Goal: Task Accomplishment & Management: Manage account settings

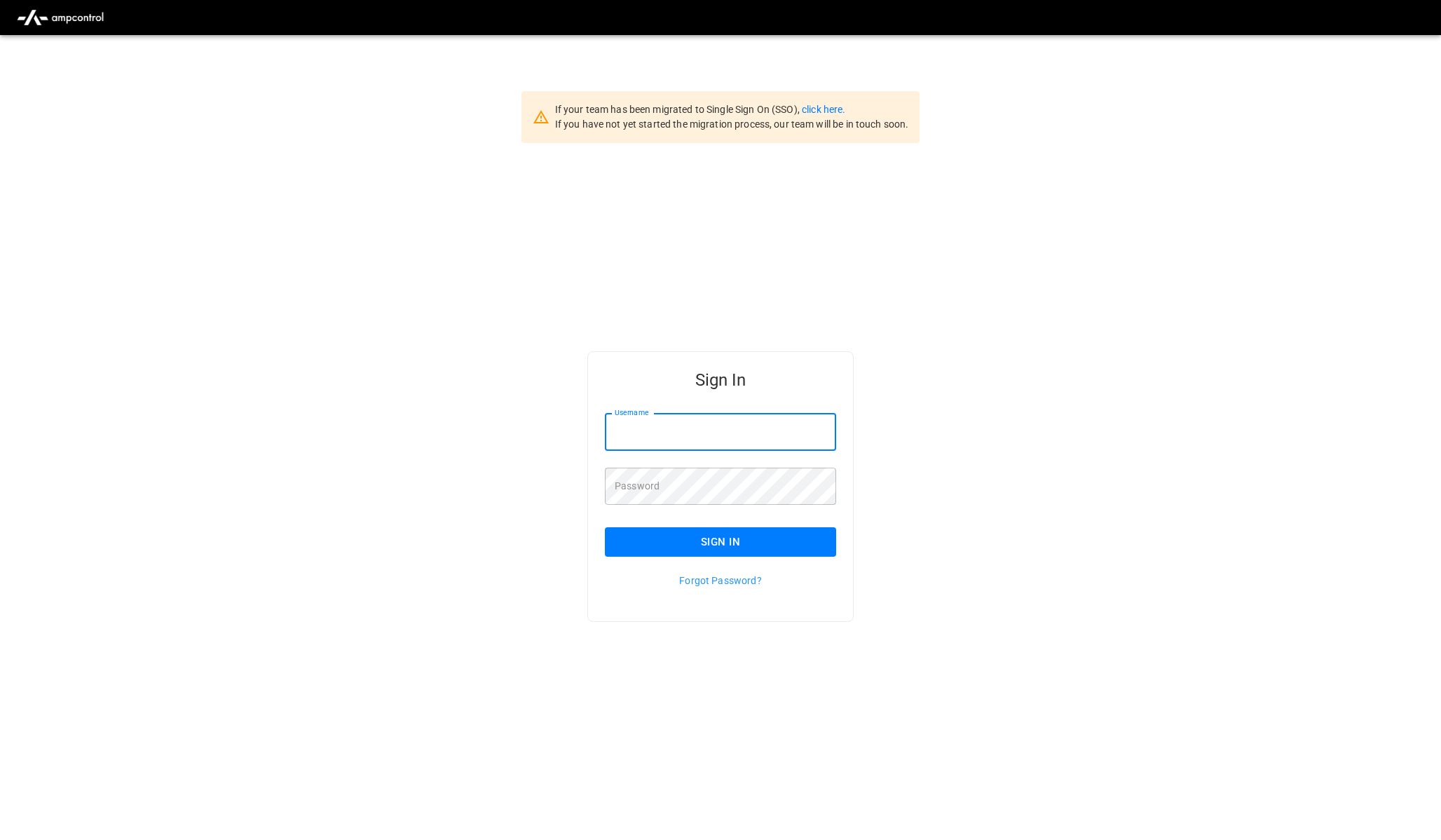
click at [657, 424] on input "Username" at bounding box center [720, 432] width 232 height 37
type input "**********"
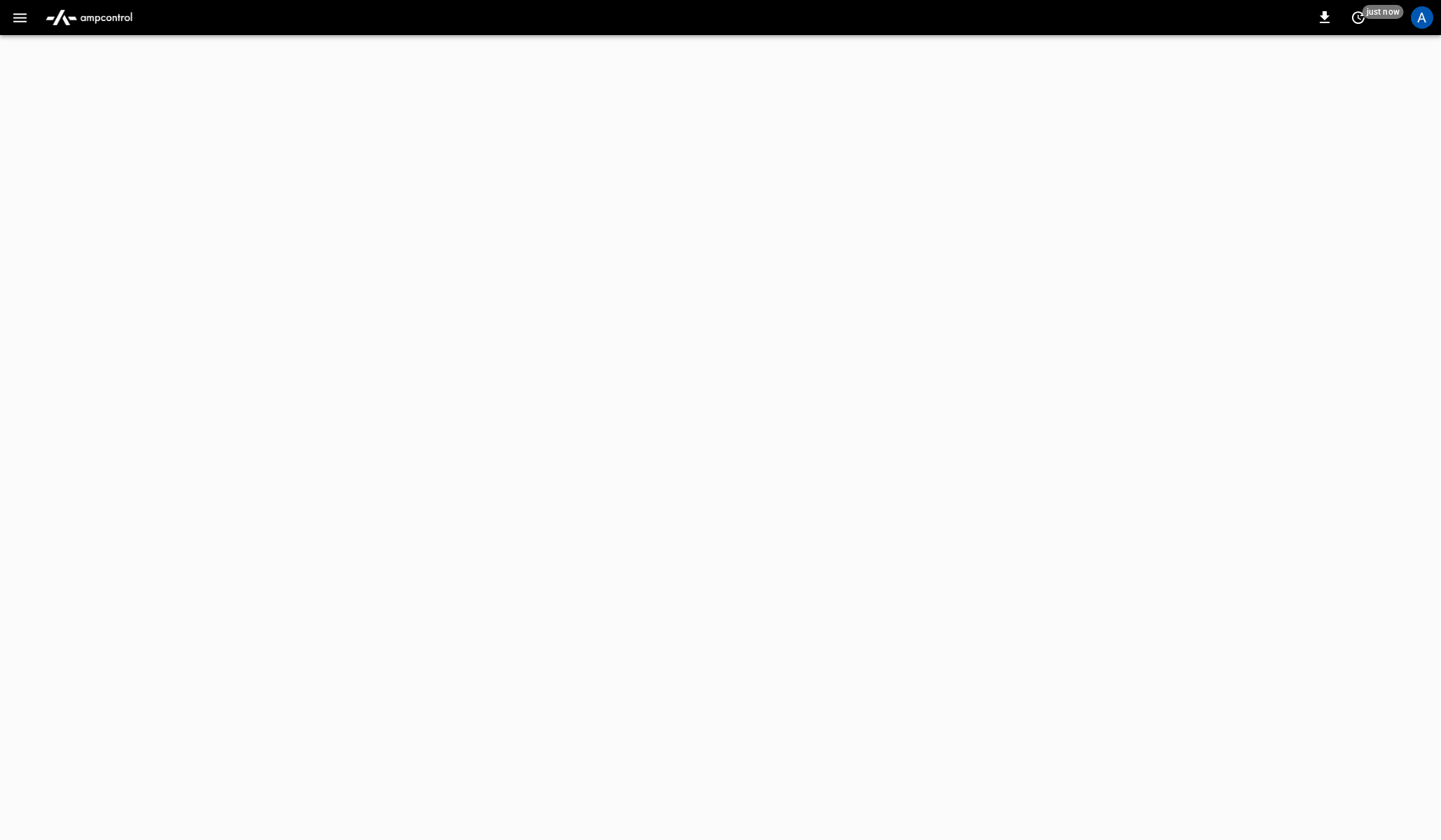
click at [19, 19] on icon "button" at bounding box center [20, 17] width 17 height 17
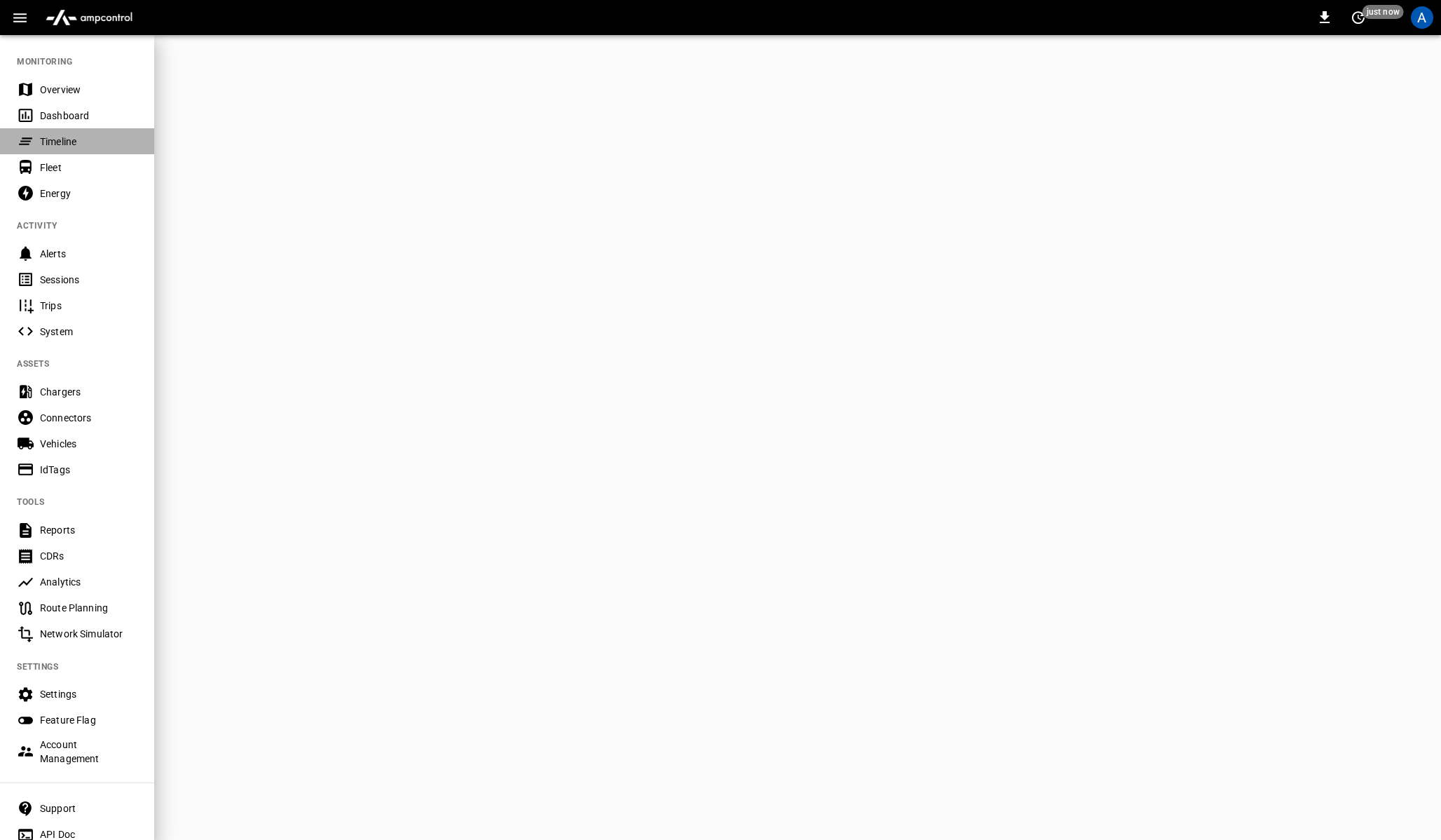
click at [76, 141] on div "Timeline" at bounding box center [88, 141] width 97 height 14
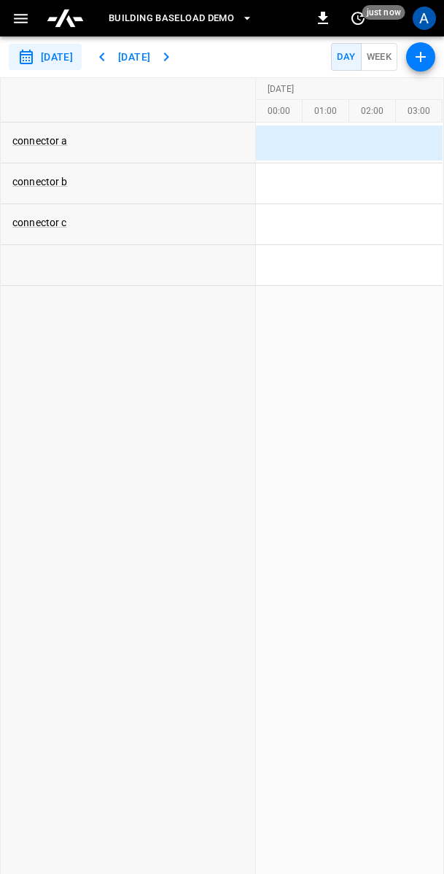
drag, startPoint x: 443, startPoint y: 159, endPoint x: 601, endPoint y: 165, distance: 157.6
click at [444, 165] on html "**********" at bounding box center [222, 437] width 444 height 874
click at [443, 365] on div "connector a connector b connector c [DATE] [DATE] [DATE] [DATE] 00:00 01:00 02:…" at bounding box center [222, 483] width 444 height 813
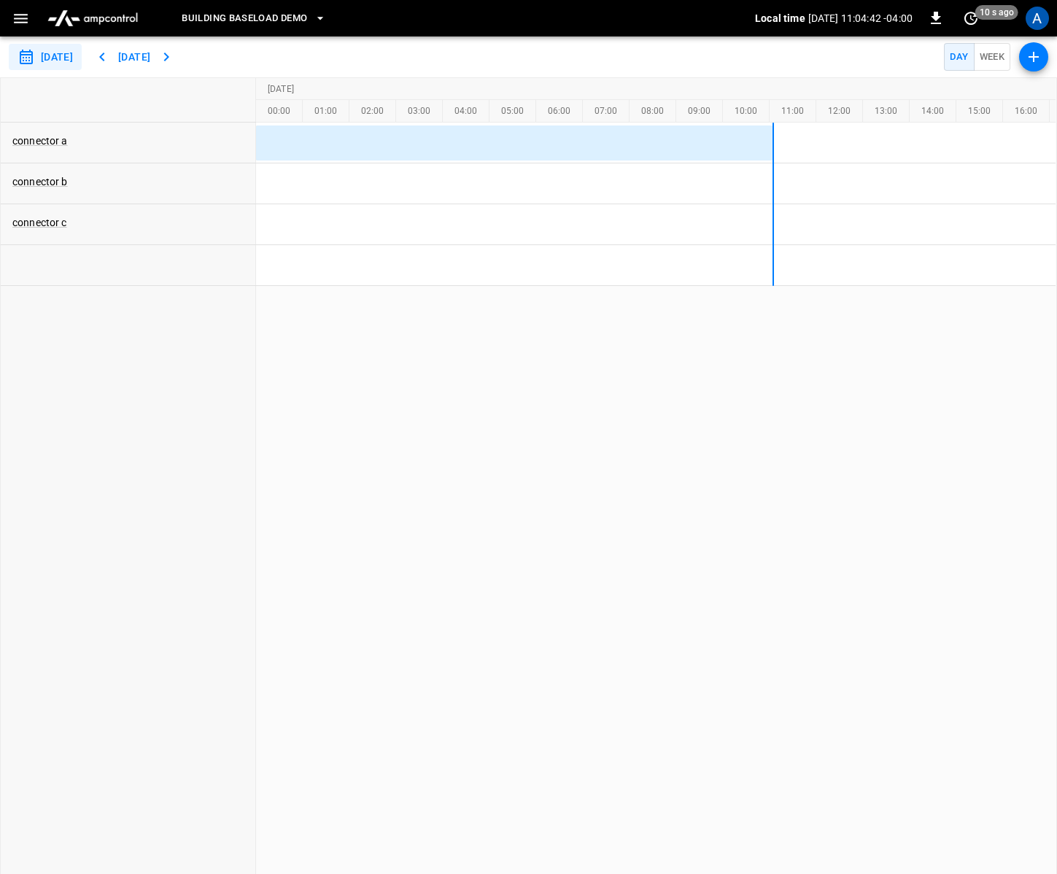
click at [1041, 52] on icon "button" at bounding box center [1034, 57] width 18 height 18
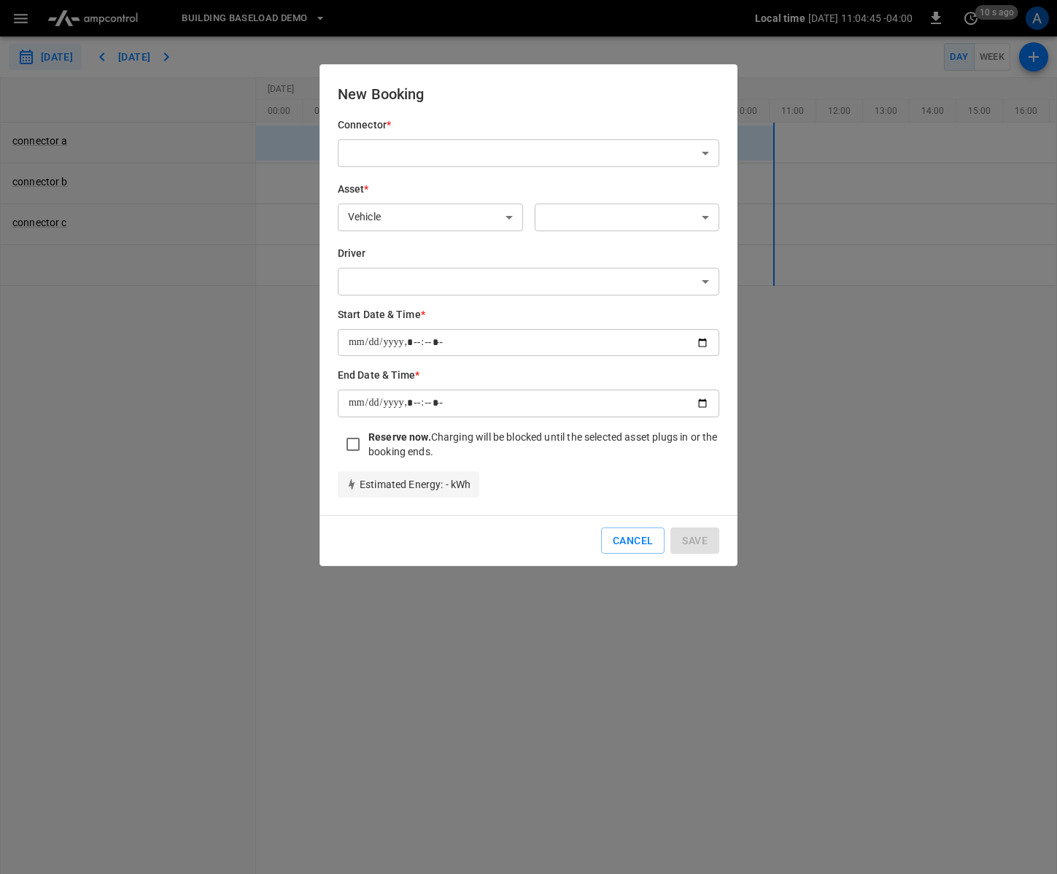
drag, startPoint x: 1055, startPoint y: 145, endPoint x: 1006, endPoint y: 155, distance: 50.6
click at [1006, 155] on div at bounding box center [528, 437] width 1057 height 874
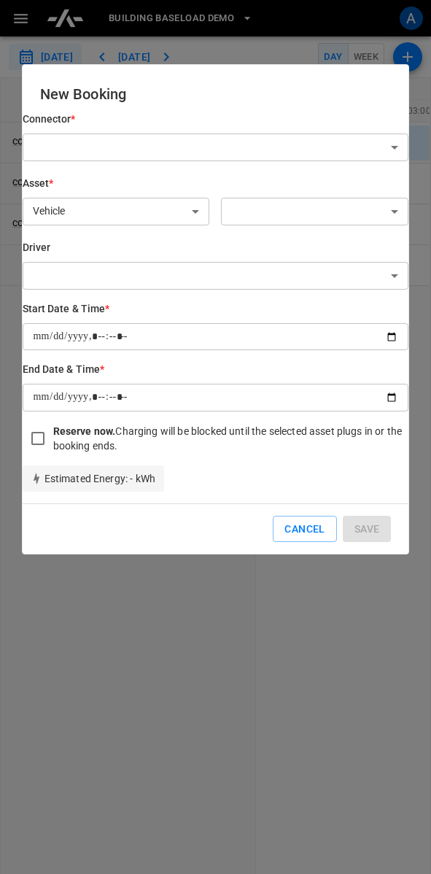
type input "**********"
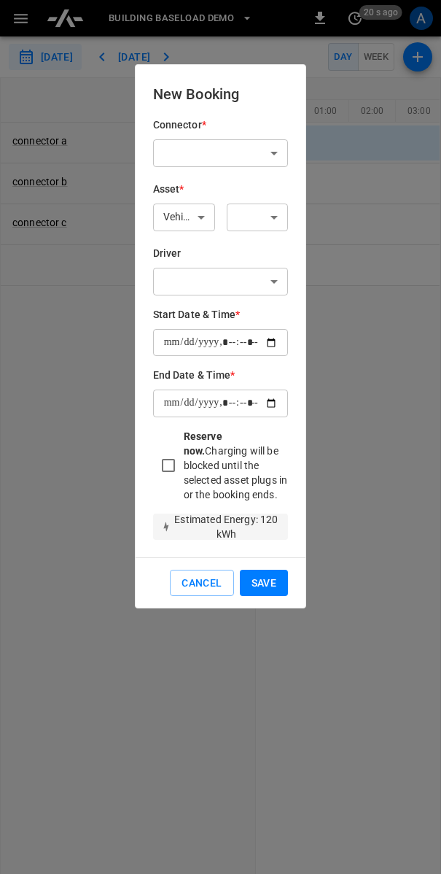
type input "**********"
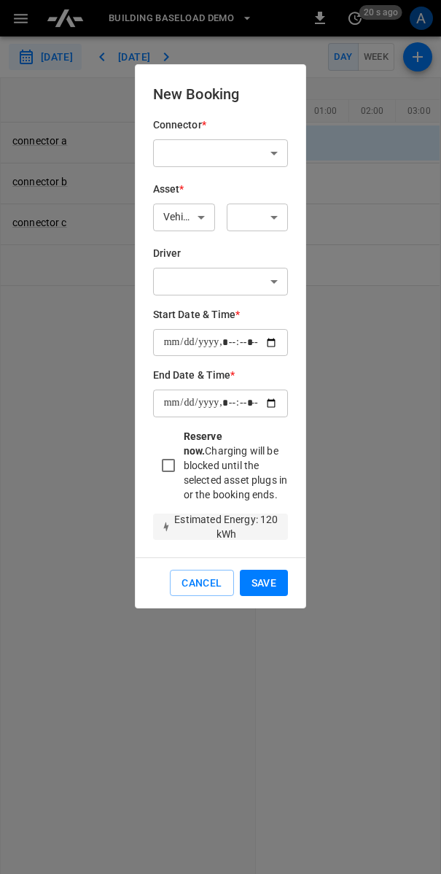
type input "**********"
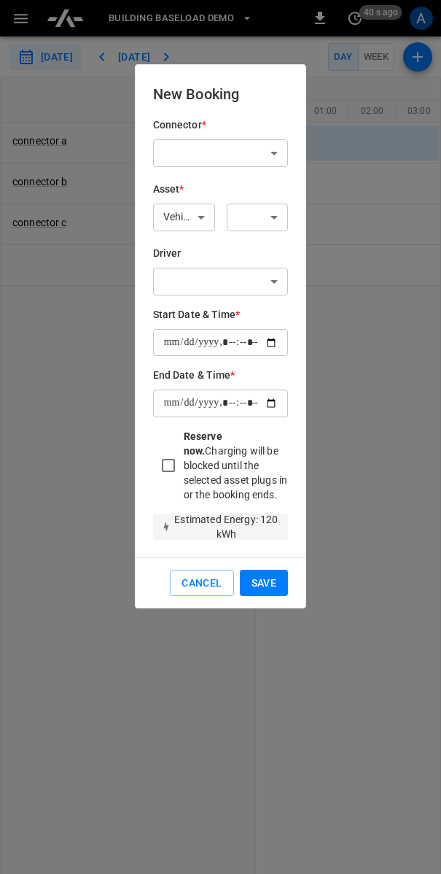
type input "**********"
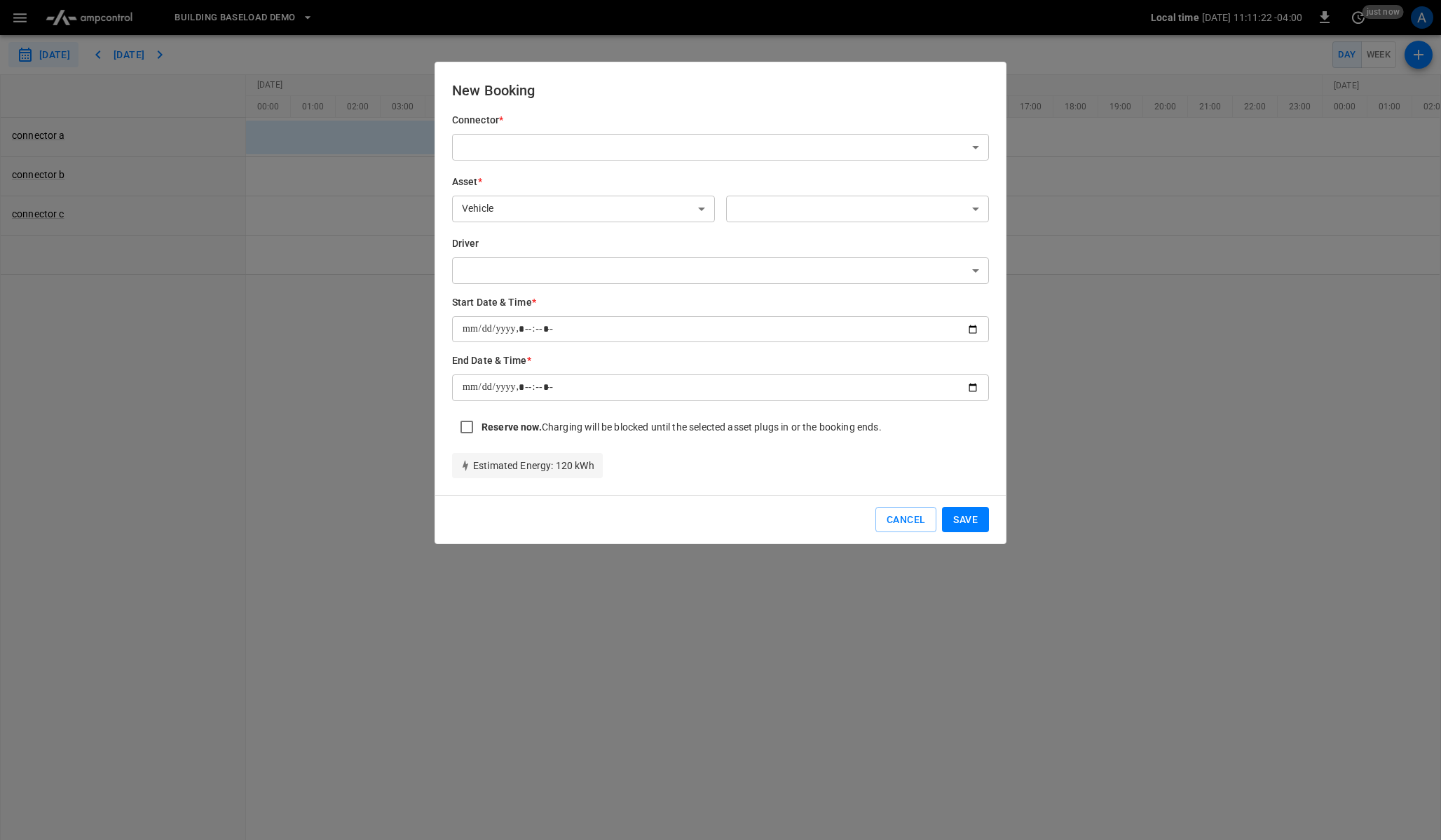
click at [427, 199] on div at bounding box center [720, 420] width 1441 height 840
click at [906, 517] on button "Cancel" at bounding box center [906, 519] width 61 height 26
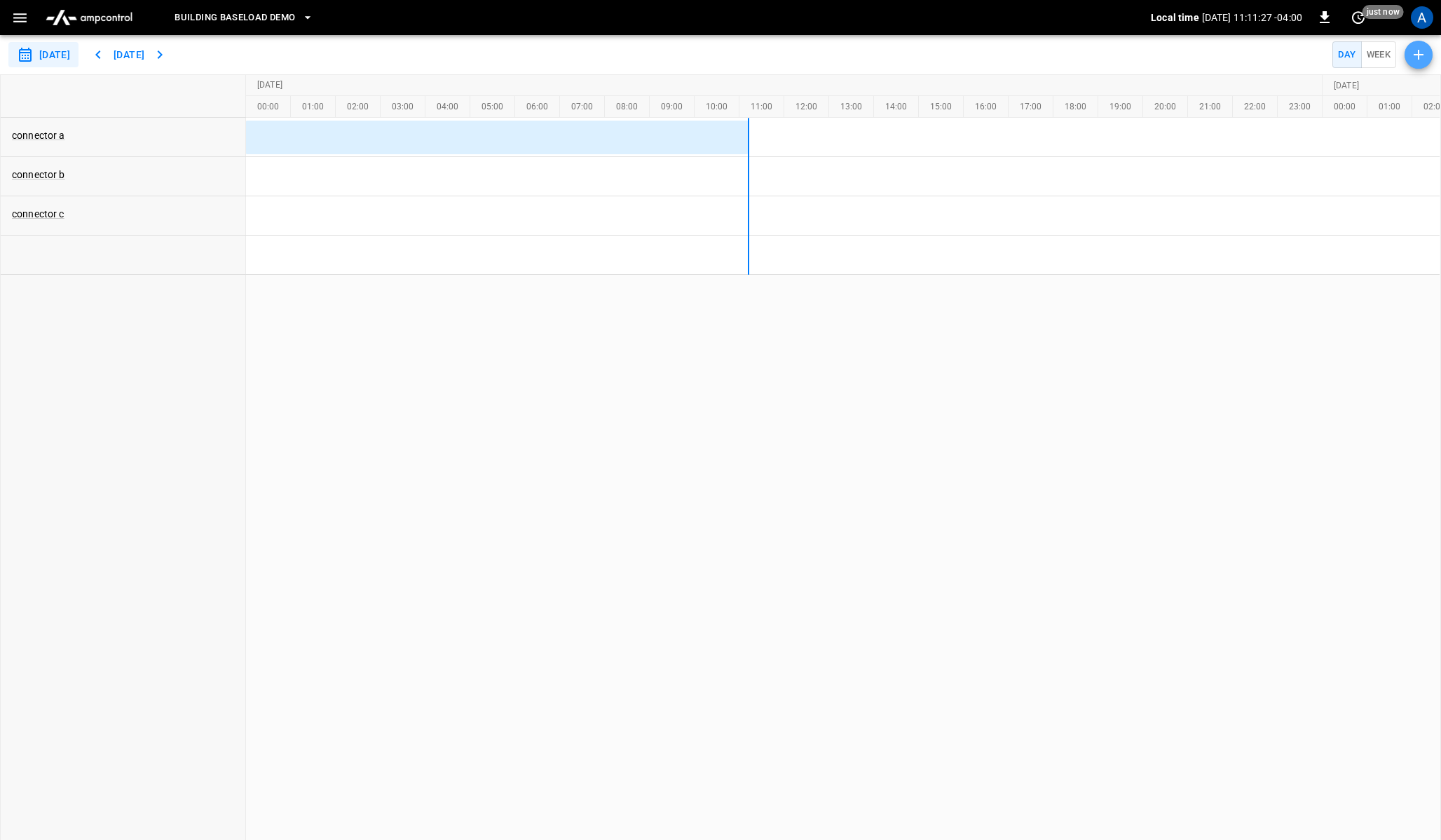
click at [1411, 59] on icon "button" at bounding box center [1419, 55] width 17 height 17
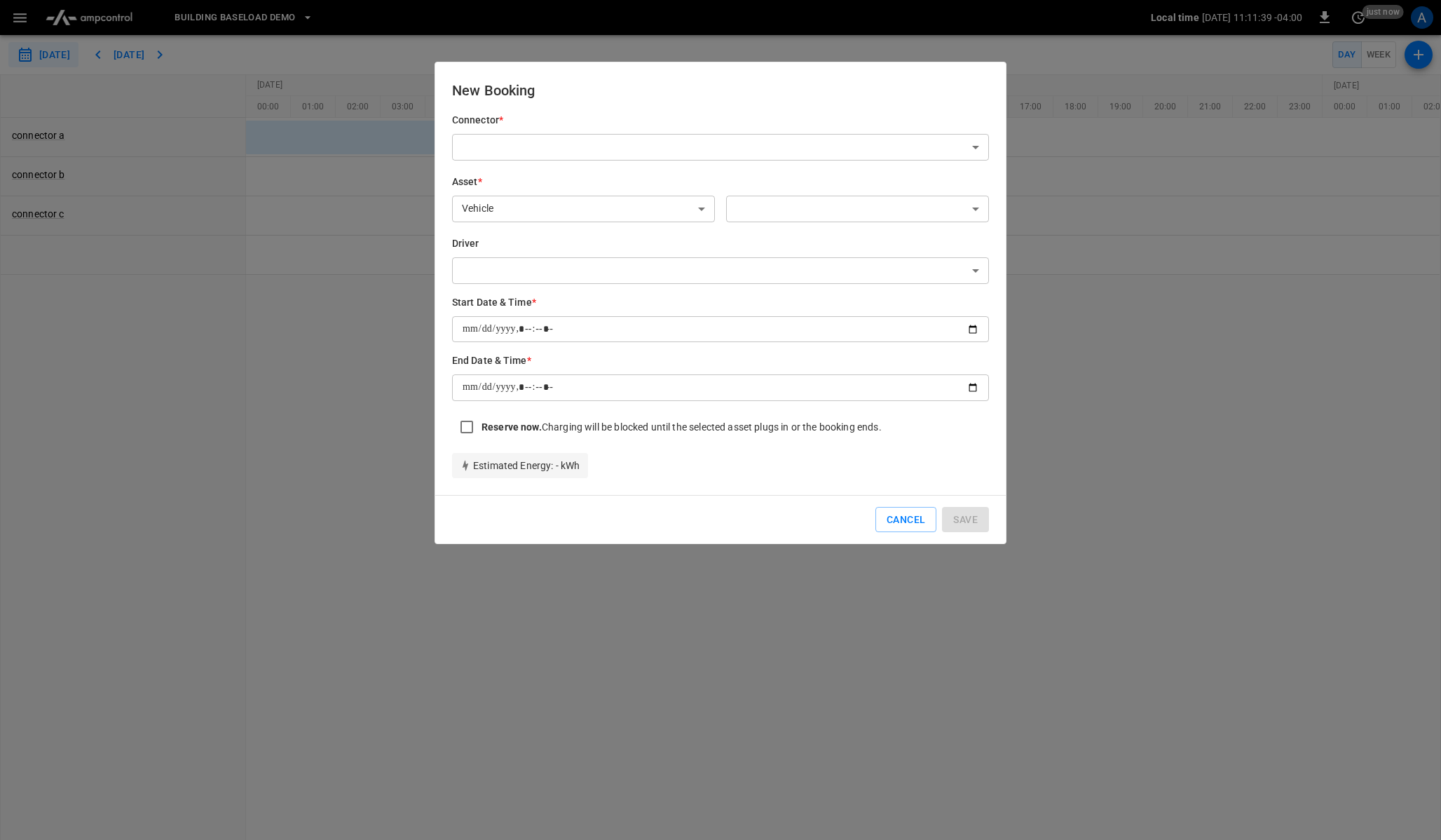
click at [386, 48] on div at bounding box center [720, 420] width 1441 height 840
click at [324, 162] on div at bounding box center [720, 420] width 1441 height 840
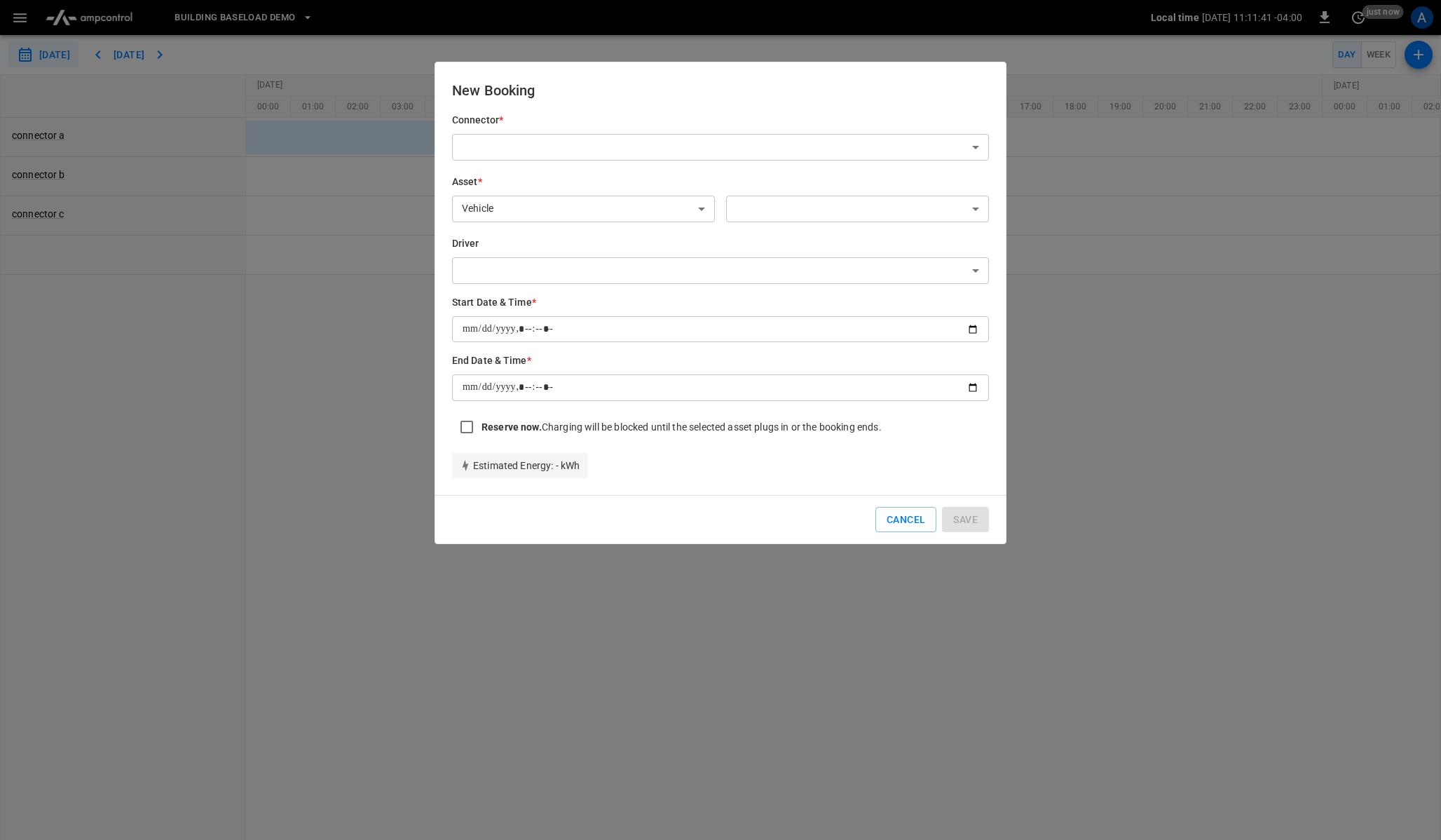
click at [1250, 197] on div at bounding box center [720, 420] width 1441 height 840
click at [1152, 364] on div at bounding box center [720, 420] width 1441 height 840
click at [858, 673] on div at bounding box center [720, 420] width 1441 height 840
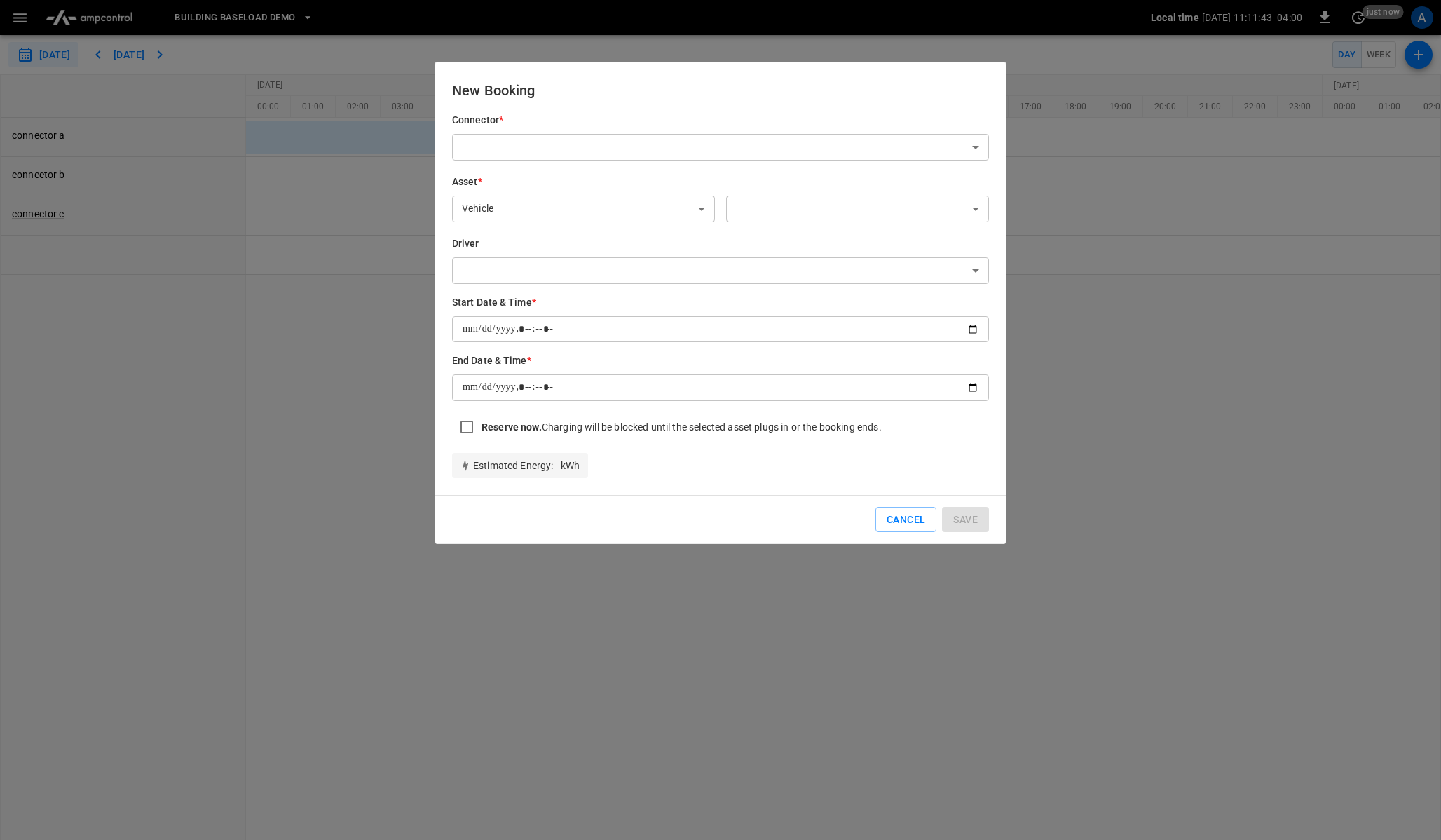
click at [638, 634] on div at bounding box center [720, 420] width 1441 height 840
click at [331, 235] on div at bounding box center [720, 420] width 1441 height 840
click at [322, 91] on div at bounding box center [720, 420] width 1441 height 840
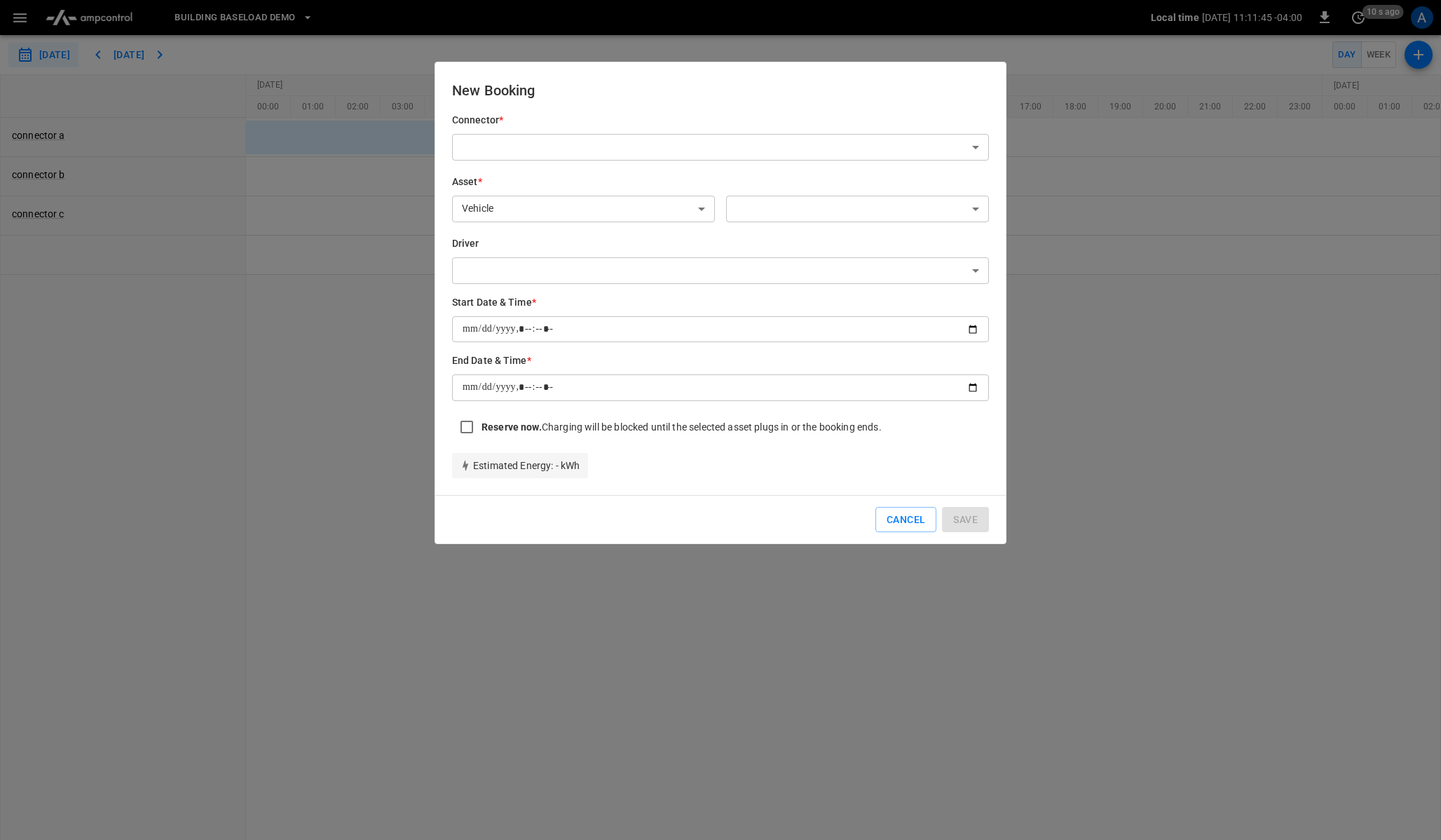
click at [369, 56] on div at bounding box center [720, 420] width 1441 height 840
click at [350, 107] on div at bounding box center [720, 420] width 1441 height 840
click at [230, 227] on div at bounding box center [720, 420] width 1441 height 840
click at [180, 257] on div at bounding box center [720, 420] width 1441 height 840
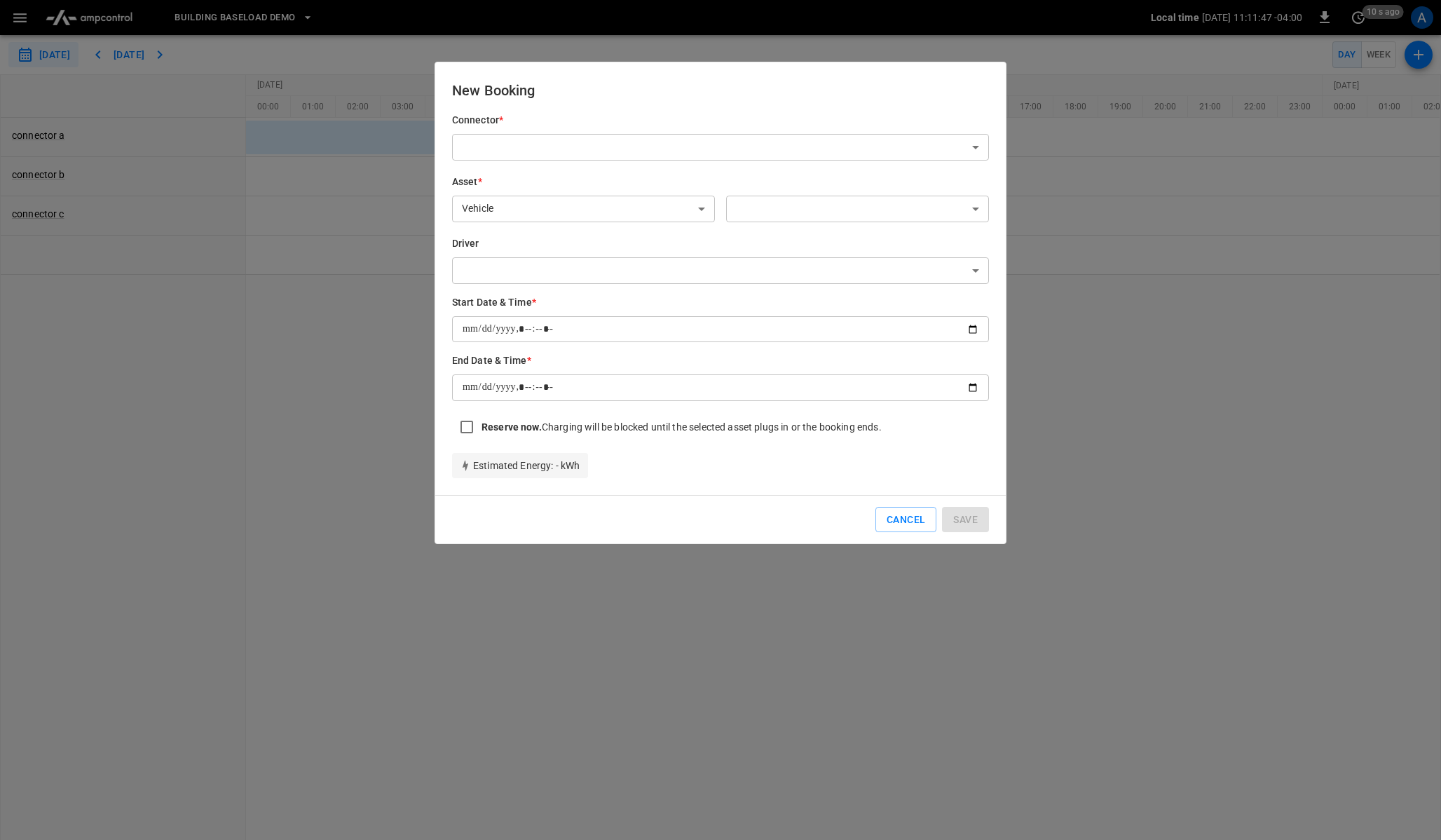
click at [310, 102] on div at bounding box center [720, 420] width 1441 height 840
click at [351, 49] on div at bounding box center [720, 420] width 1441 height 840
click at [302, 136] on div at bounding box center [720, 420] width 1441 height 840
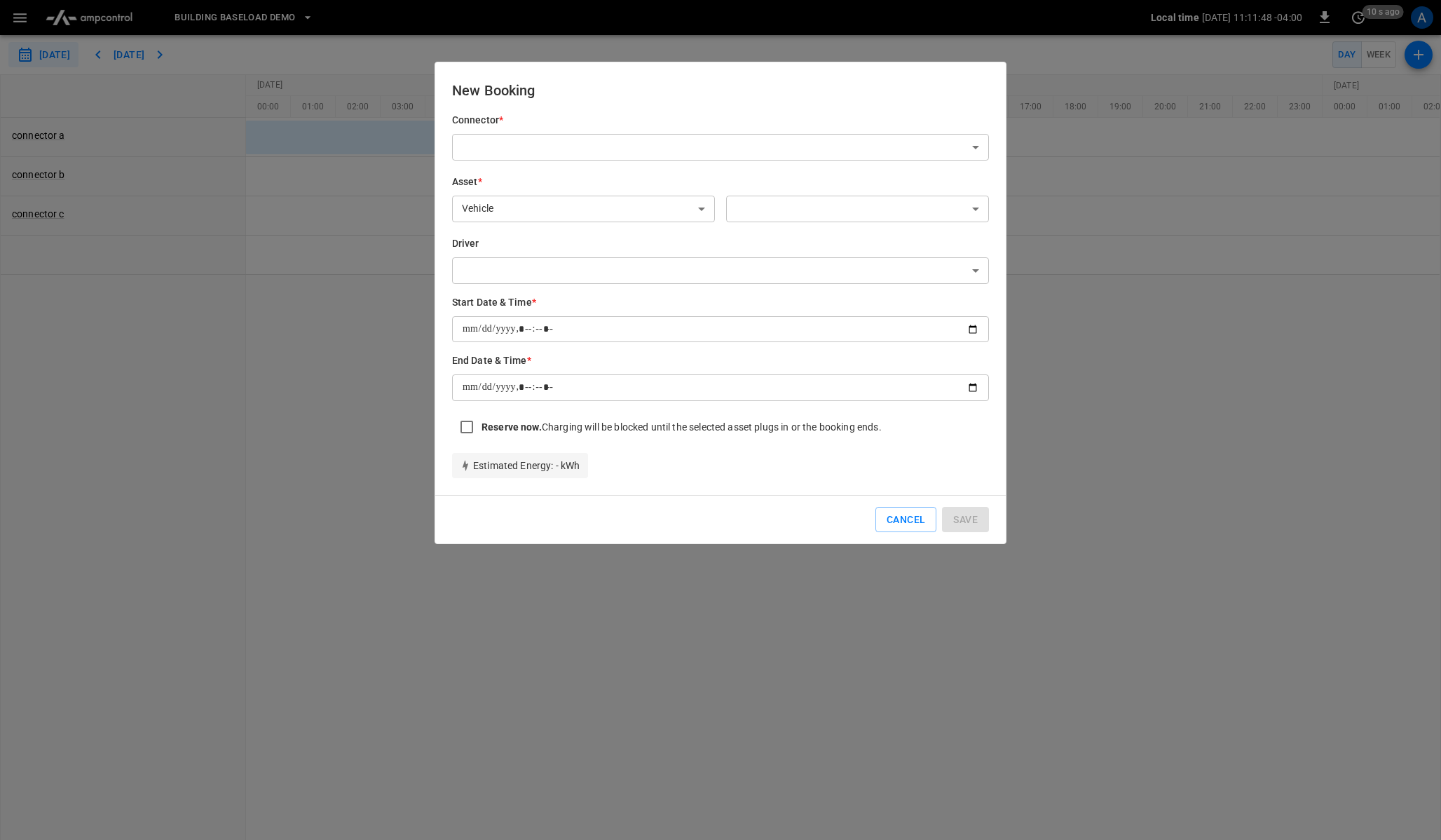
click at [302, 136] on div at bounding box center [720, 420] width 1441 height 840
click at [237, 253] on div at bounding box center [720, 420] width 1441 height 840
click at [337, 156] on div at bounding box center [720, 420] width 1441 height 840
click at [387, 53] on div at bounding box center [720, 420] width 1441 height 840
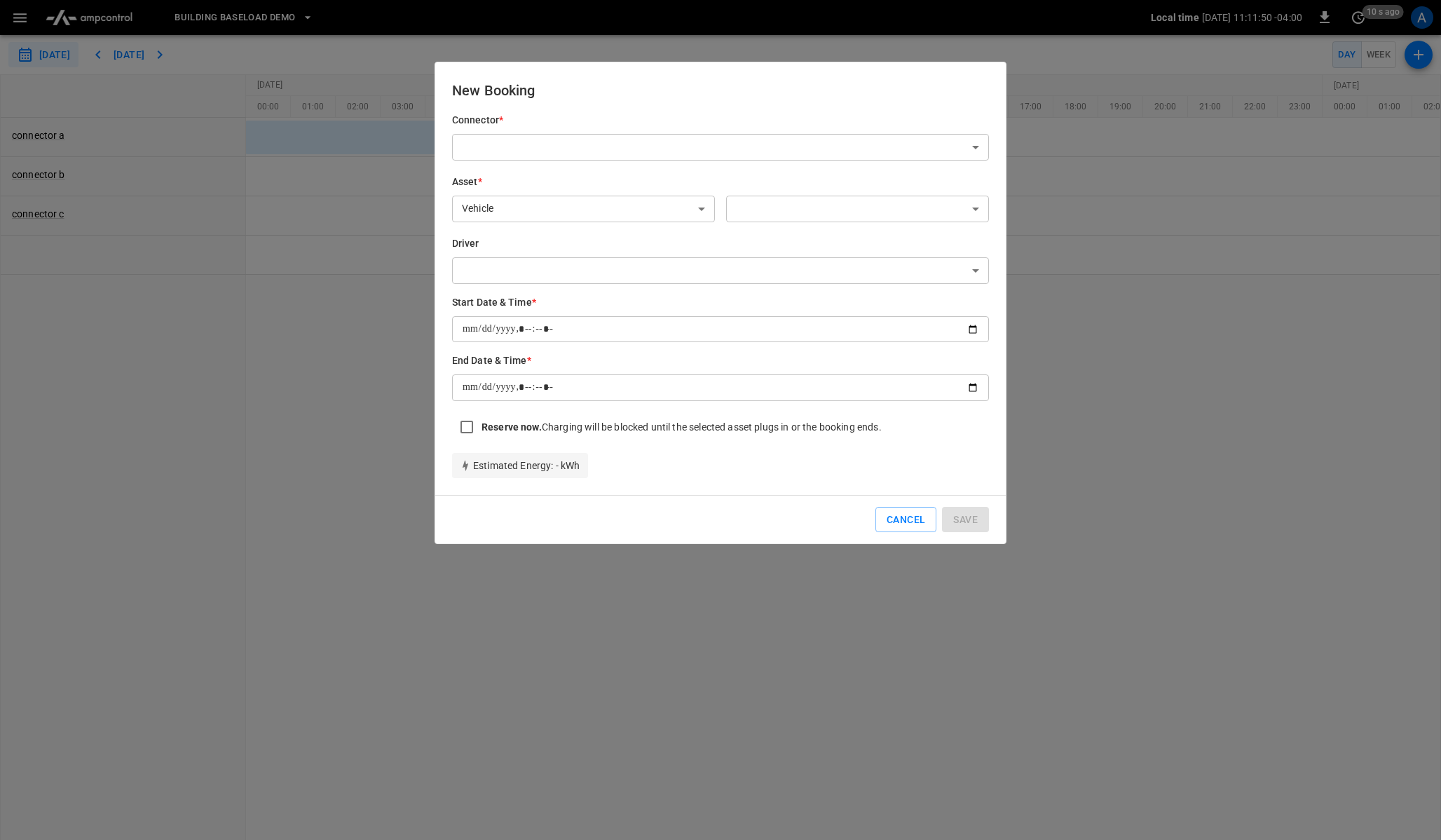
click at [320, 110] on div at bounding box center [720, 420] width 1441 height 840
type input "**********"
click at [87, 102] on div at bounding box center [720, 420] width 1441 height 840
click at [891, 519] on button "Cancel" at bounding box center [906, 519] width 61 height 26
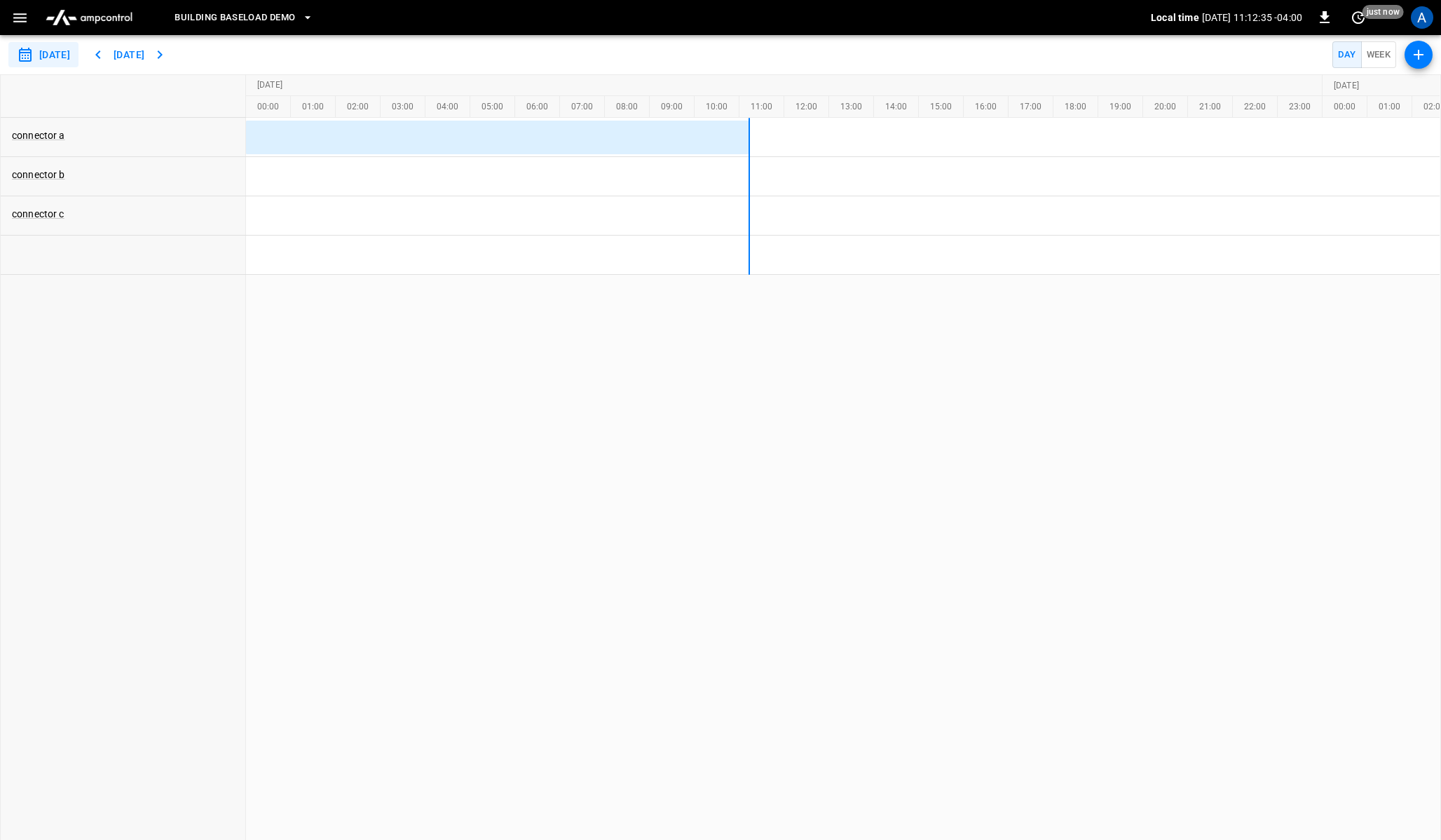
click at [15, 22] on icon "button" at bounding box center [20, 17] width 17 height 17
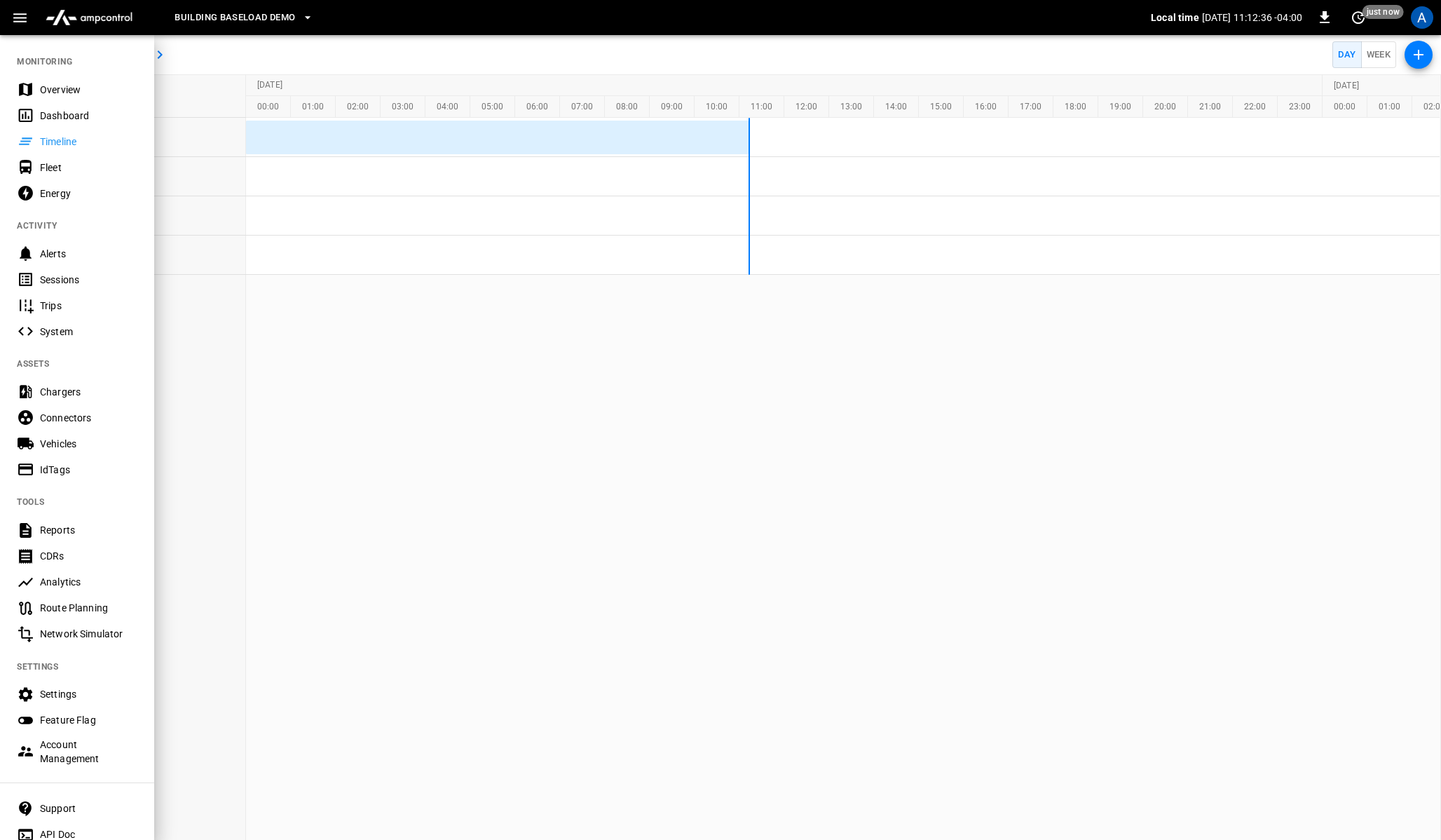
click at [46, 288] on div "Sessions" at bounding box center [77, 279] width 154 height 26
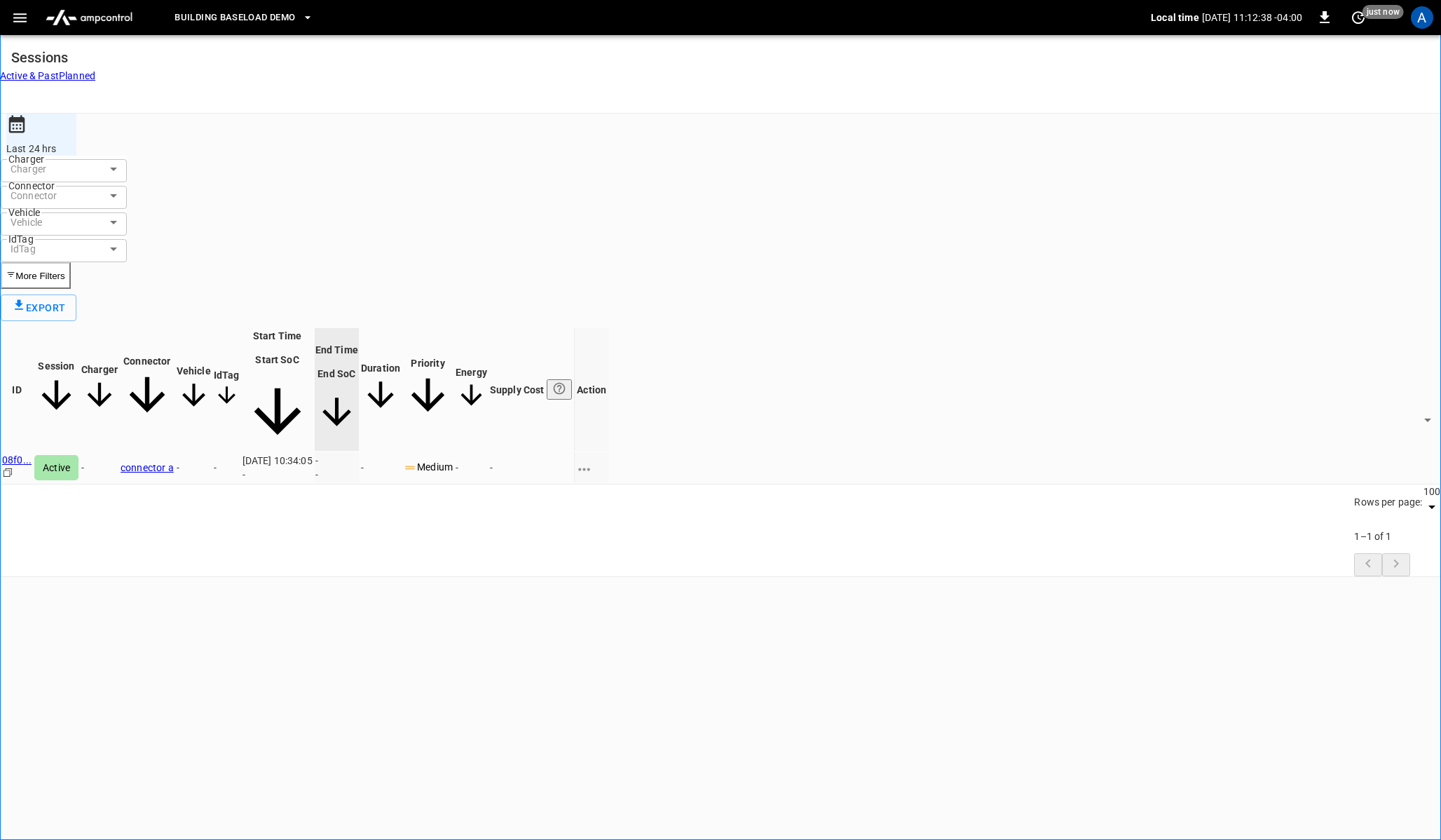
click at [609, 460] on div "charging session options" at bounding box center [592, 467] width 33 height 14
click at [1395, 245] on ul "Stop simulated session Edit Priority" at bounding box center [1366, 270] width 125 height 58
click at [364, 108] on div at bounding box center [720, 420] width 1441 height 840
click at [24, 22] on icon "button" at bounding box center [20, 17] width 17 height 17
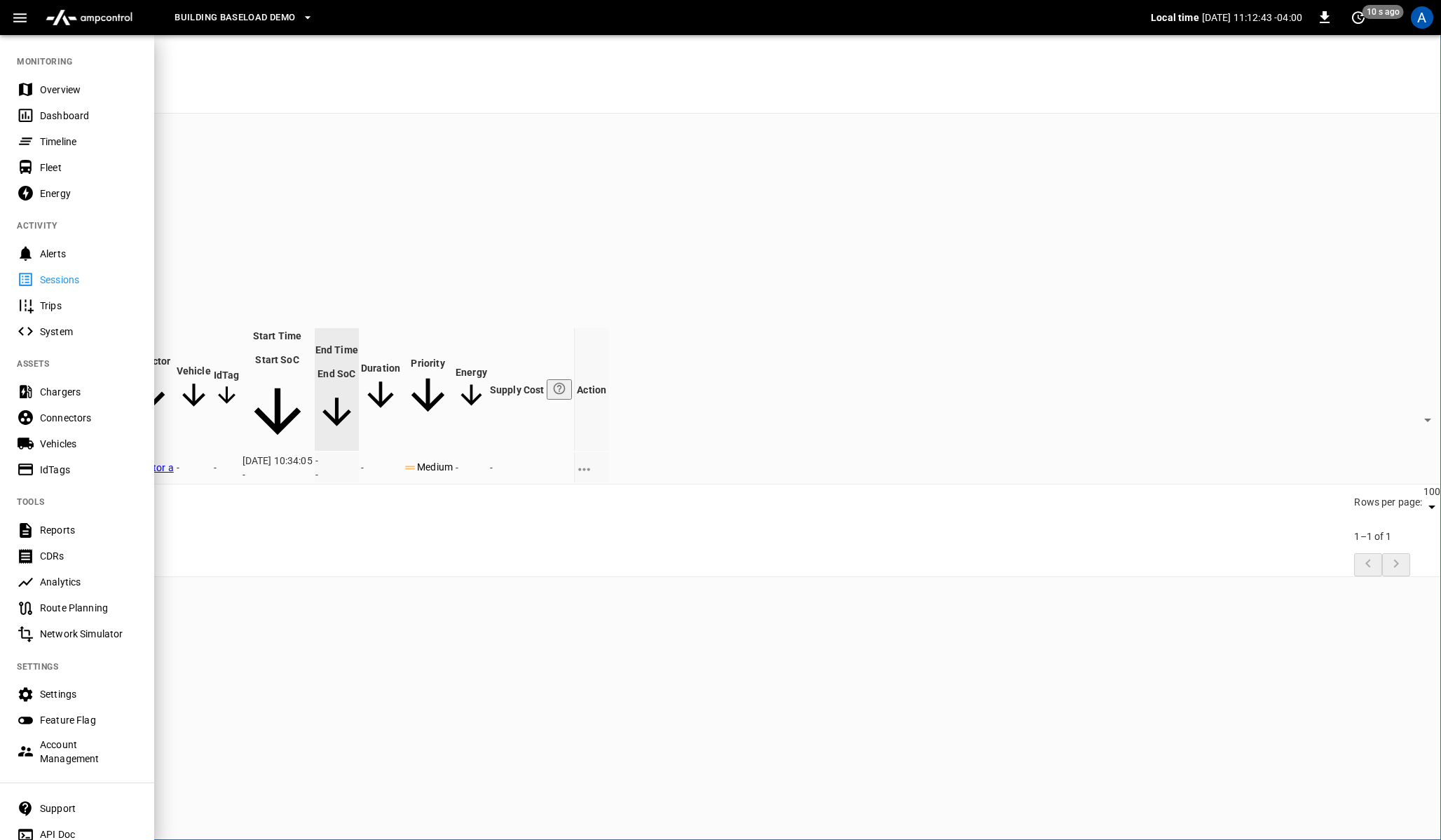
click at [48, 393] on div "Chargers" at bounding box center [88, 391] width 97 height 14
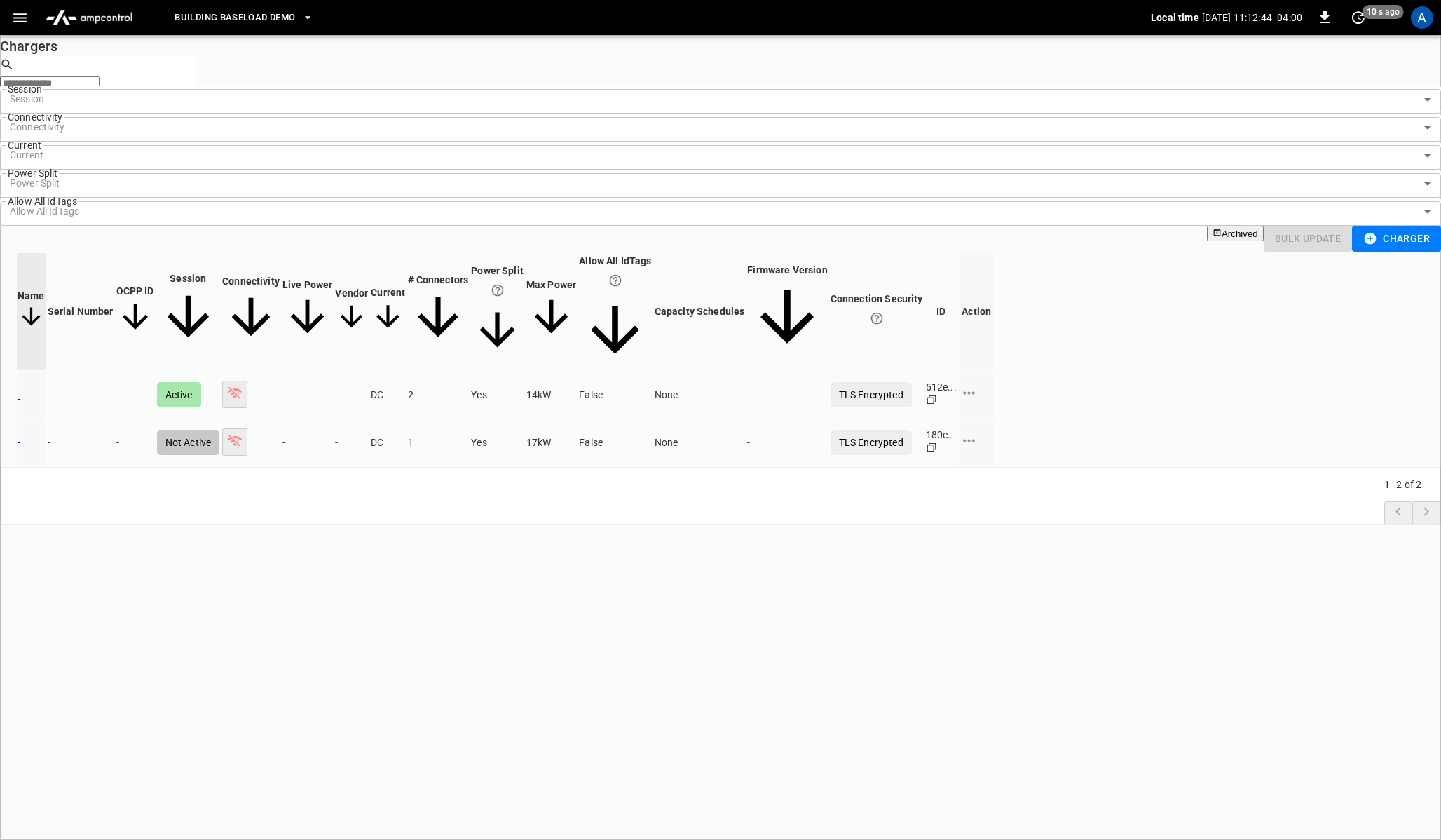
click at [978, 384] on icon "charge point options" at bounding box center [969, 393] width 17 height 17
click at [1372, 208] on li "Edit" at bounding box center [1381, 205] width 99 height 23
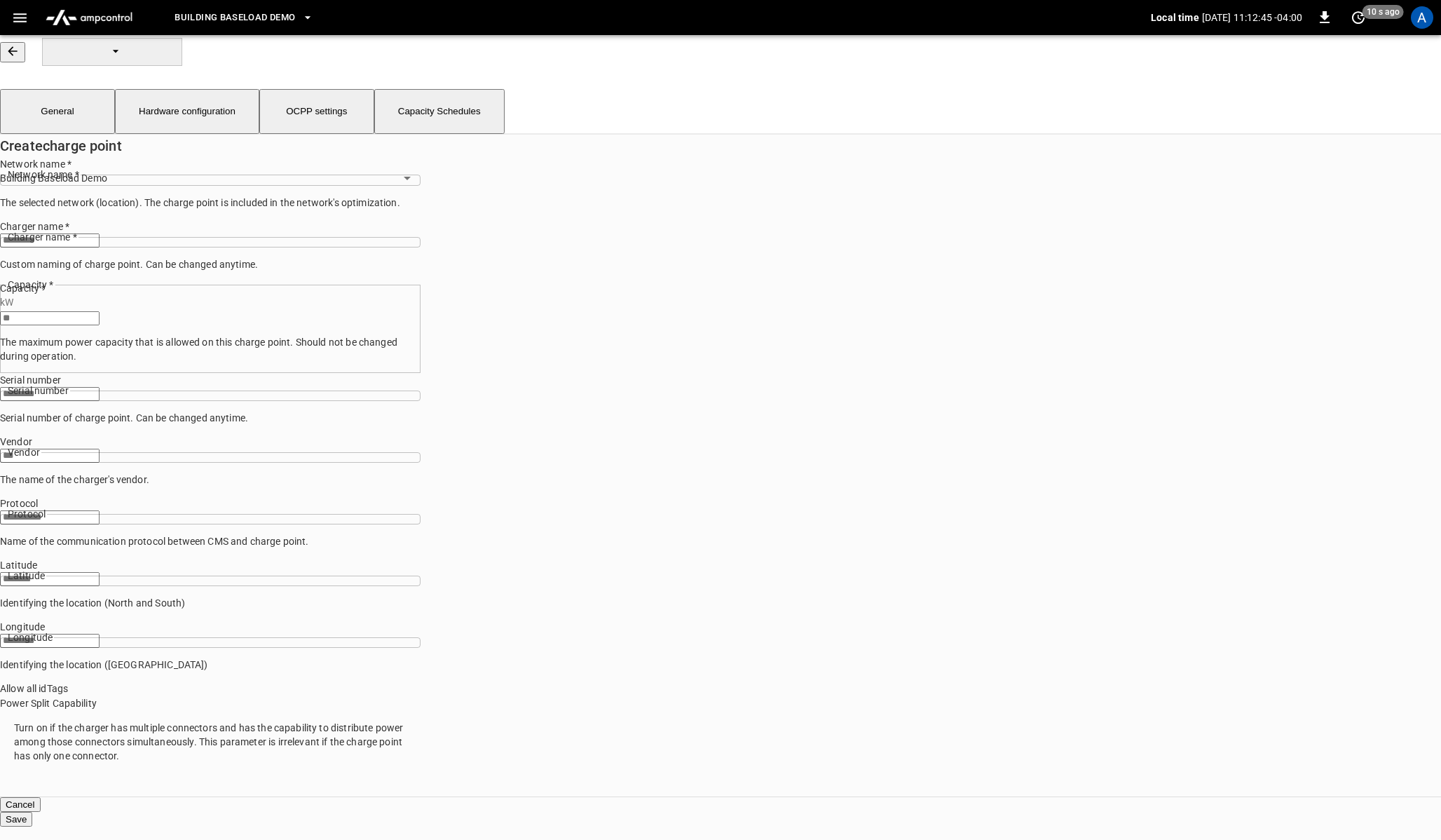
type input "**"
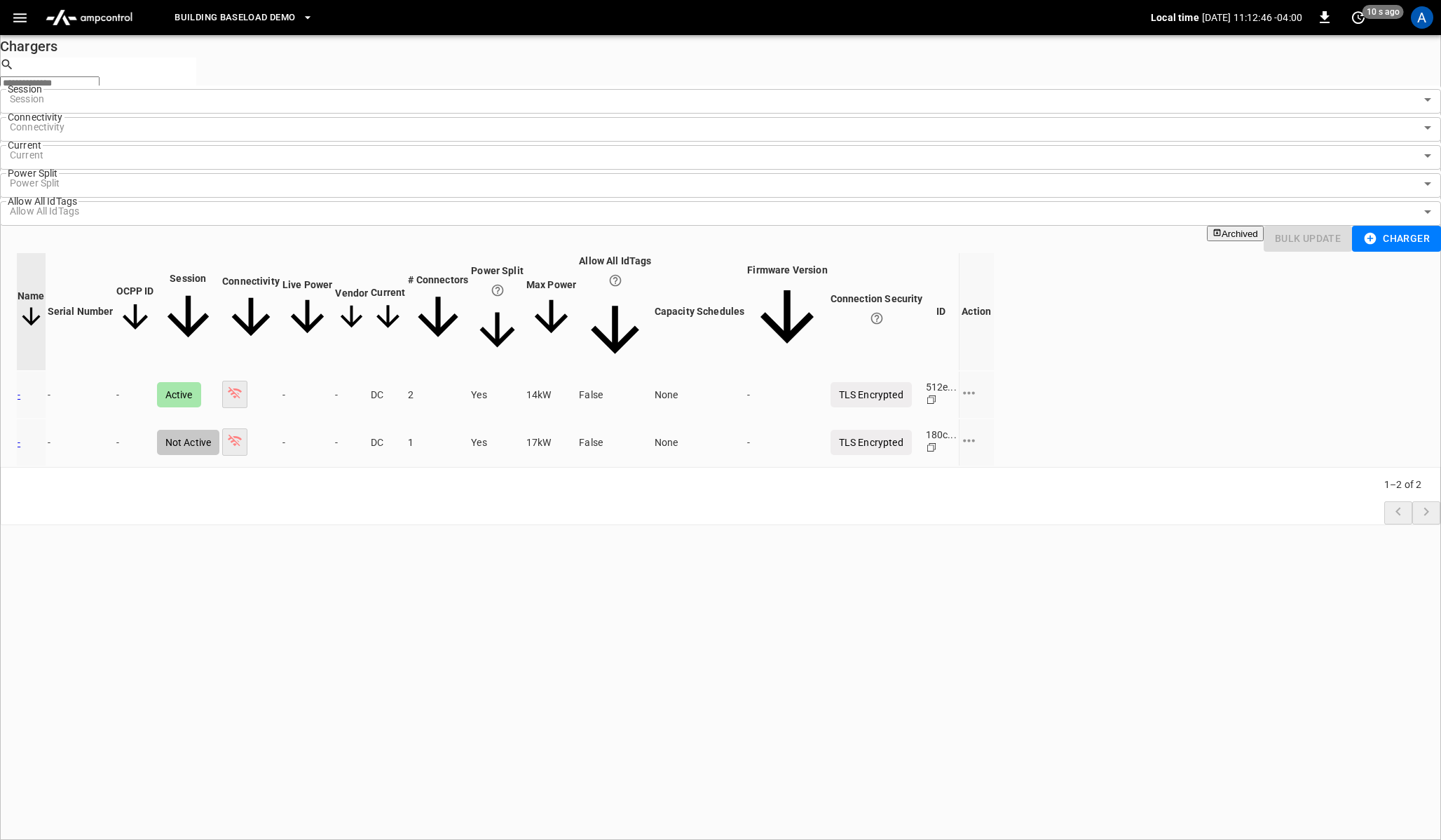
click at [978, 384] on icon "charge point options" at bounding box center [969, 393] width 17 height 17
click at [1353, 268] on li "Delete" at bounding box center [1381, 274] width 99 height 23
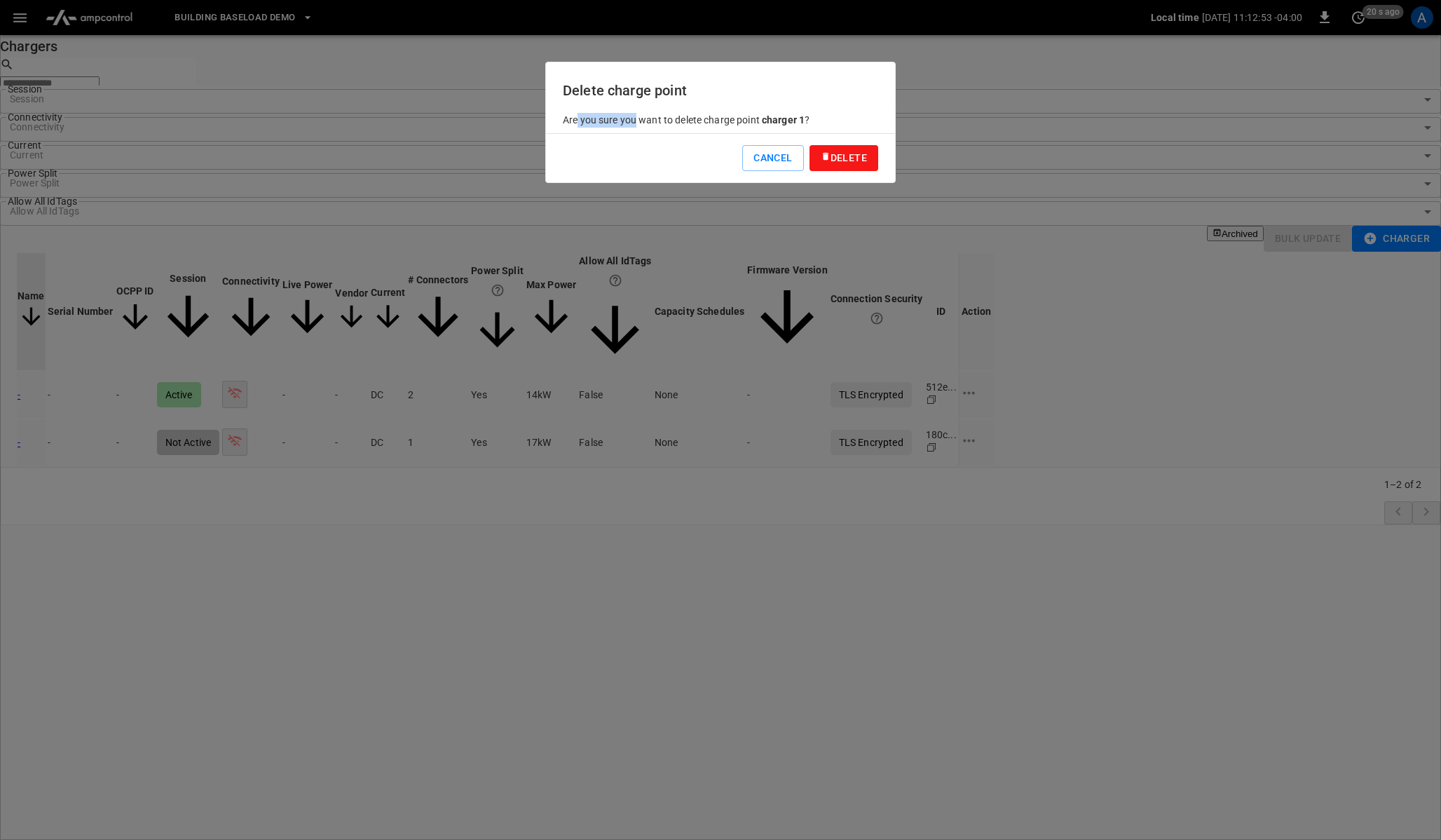
drag, startPoint x: 577, startPoint y: 118, endPoint x: 634, endPoint y: 119, distance: 57.0
click at [634, 119] on p "Are you sure you want to delete charge point charger 1 ?" at bounding box center [721, 119] width 315 height 14
